Goal: Information Seeking & Learning: Learn about a topic

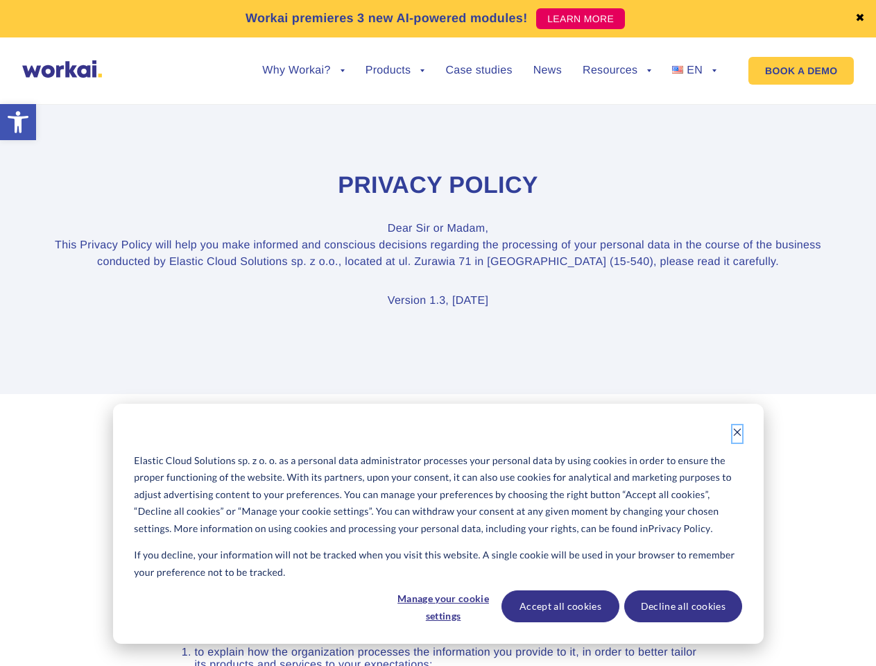
click at [737, 433] on icon "Dismiss cookie banner" at bounding box center [737, 432] width 10 height 10
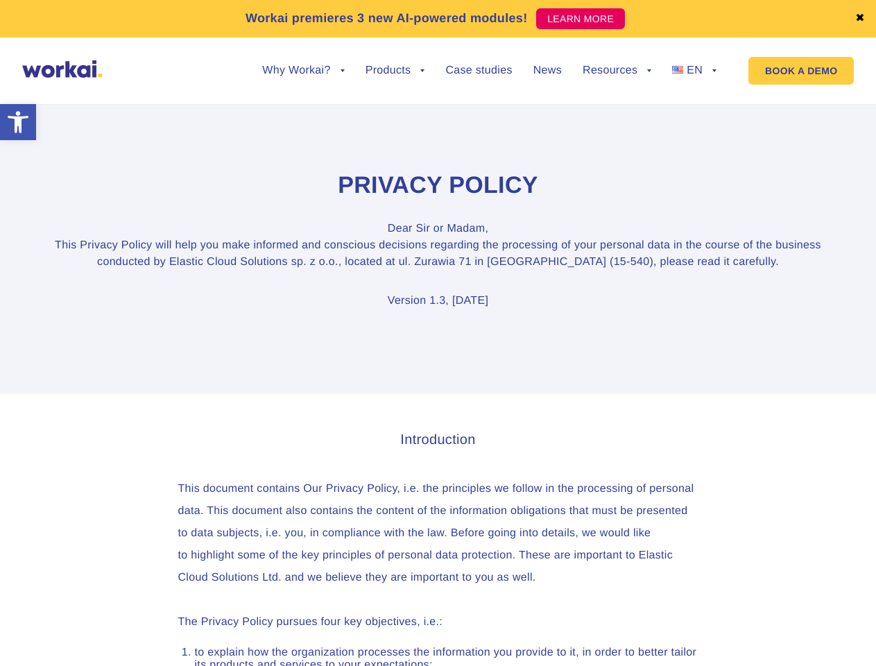
click at [860, 19] on link "✖" at bounding box center [860, 18] width 10 height 11
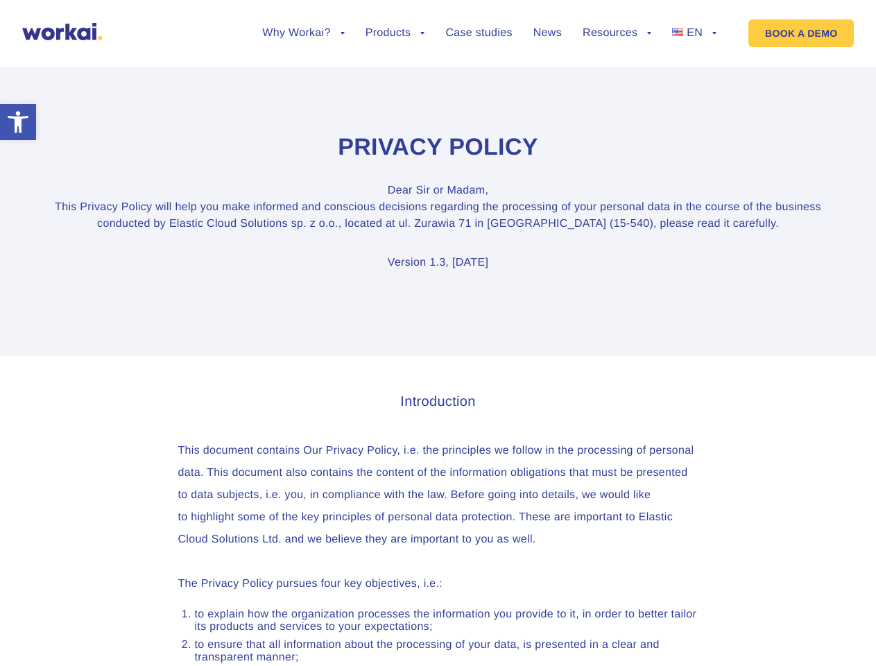
click at [303, 81] on section "Privacy Policy Dear [PERSON_NAME] or Madam, This Privacy Policy will help you m…" at bounding box center [438, 202] width 876 height 307
click at [303, 71] on section "Privacy Policy Dear [PERSON_NAME] or Madam, This Privacy Policy will help you m…" at bounding box center [438, 202] width 876 height 307
click at [395, 81] on section "Privacy Policy Dear [PERSON_NAME] or Madam, This Privacy Policy will help you m…" at bounding box center [438, 202] width 876 height 307
click at [616, 81] on section "Privacy Policy Dear [PERSON_NAME] or Madam, This Privacy Policy will help you m…" at bounding box center [438, 202] width 876 height 307
click at [616, 71] on section "Privacy Policy Dear [PERSON_NAME] or Madam, This Privacy Policy will help you m…" at bounding box center [438, 202] width 876 height 307
